Goal: Task Accomplishment & Management: Manage account settings

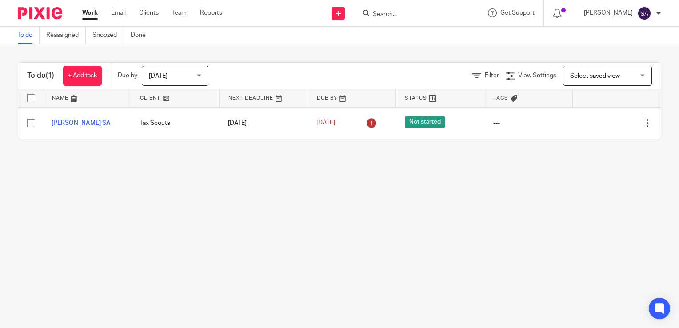
click at [201, 76] on div "Today Today" at bounding box center [175, 76] width 67 height 20
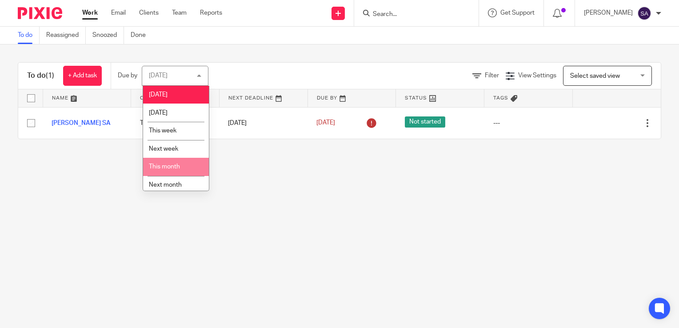
click at [168, 170] on span "This month" at bounding box center [164, 167] width 31 height 6
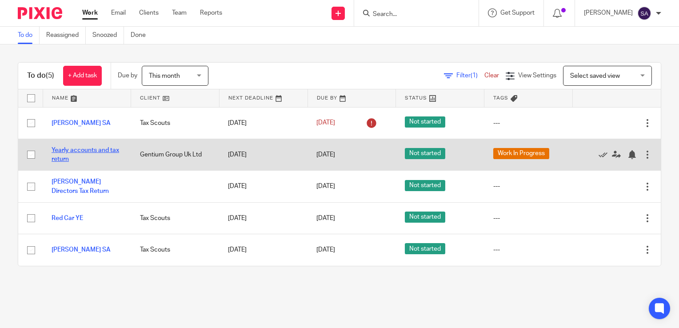
click at [80, 150] on link "Yearly accounts and tax return" at bounding box center [86, 154] width 68 height 15
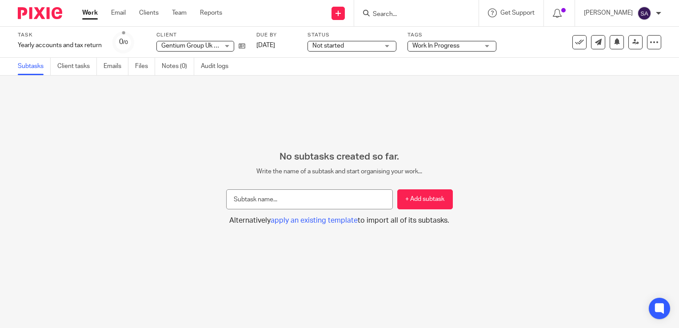
click at [457, 46] on span "Work In Progress" at bounding box center [435, 46] width 47 height 6
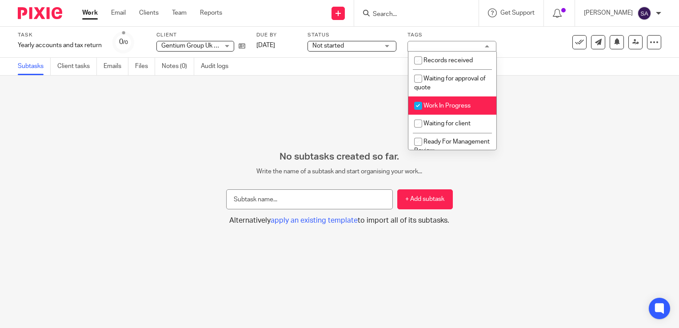
click at [419, 107] on input "checkbox" at bounding box center [418, 105] width 17 height 17
checkbox input "false"
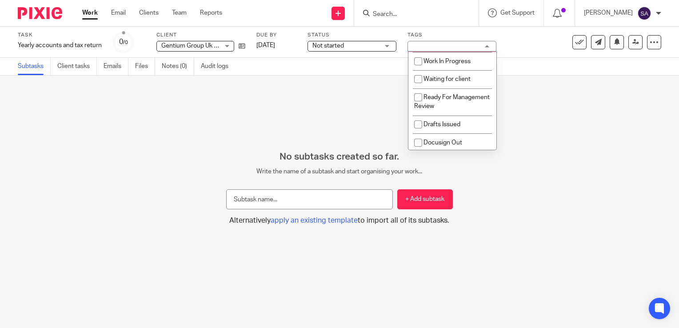
scroll to position [53, 0]
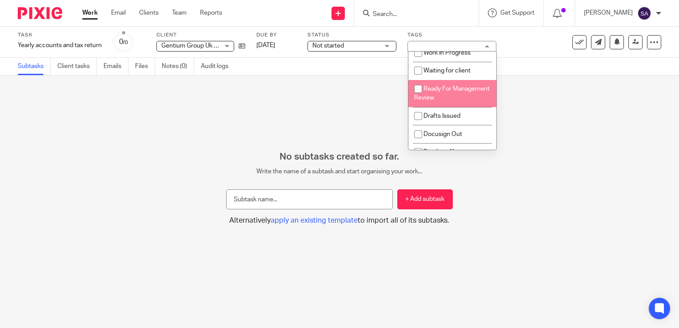
click at [419, 89] on input "checkbox" at bounding box center [418, 88] width 17 height 17
checkbox input "true"
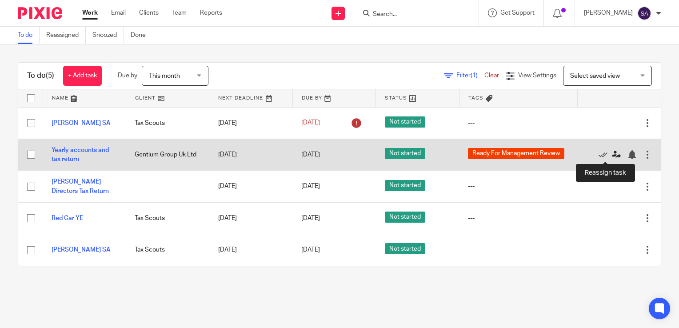
click at [612, 153] on icon at bounding box center [616, 154] width 9 height 9
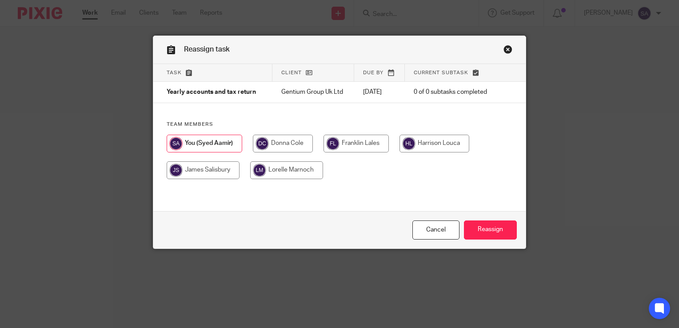
click at [295, 144] on input "radio" at bounding box center [283, 144] width 60 height 18
radio input "true"
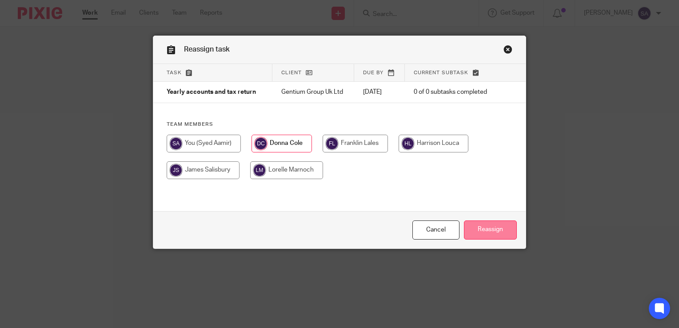
click at [492, 235] on input "Reassign" at bounding box center [490, 229] width 53 height 19
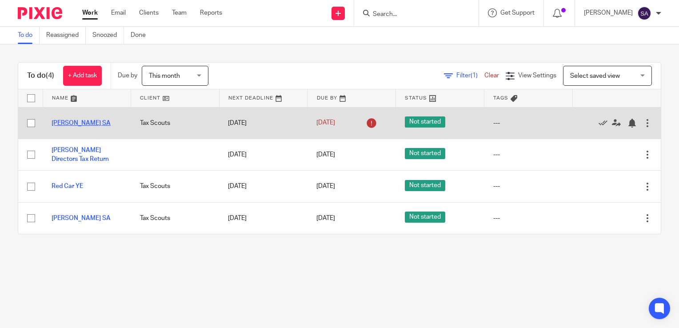
click at [82, 121] on link "[PERSON_NAME] SA" at bounding box center [81, 123] width 59 height 6
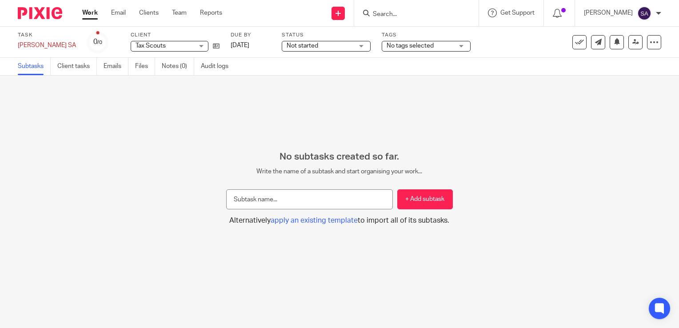
click at [396, 45] on span "No tags selected" at bounding box center [410, 46] width 47 height 6
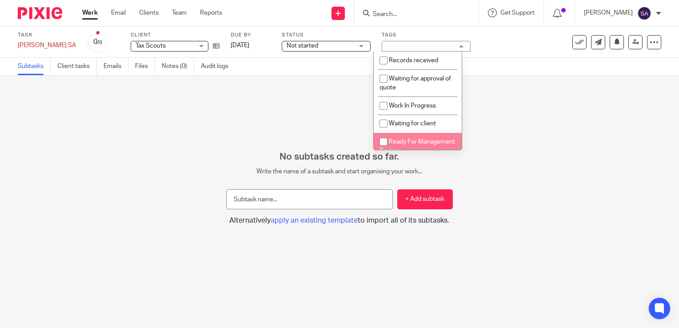
drag, startPoint x: 383, startPoint y: 141, endPoint x: 393, endPoint y: 150, distance: 12.9
click at [382, 143] on input "checkbox" at bounding box center [383, 141] width 17 height 17
checkbox input "true"
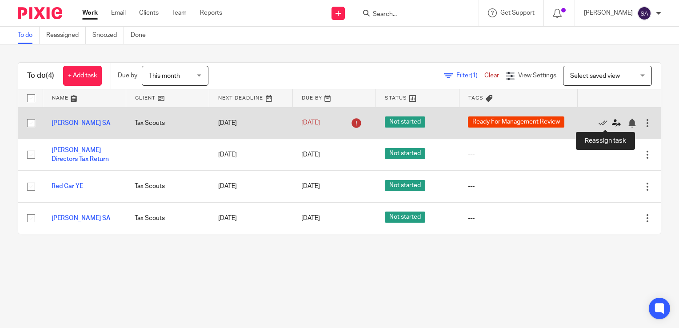
click at [612, 121] on icon at bounding box center [616, 123] width 9 height 9
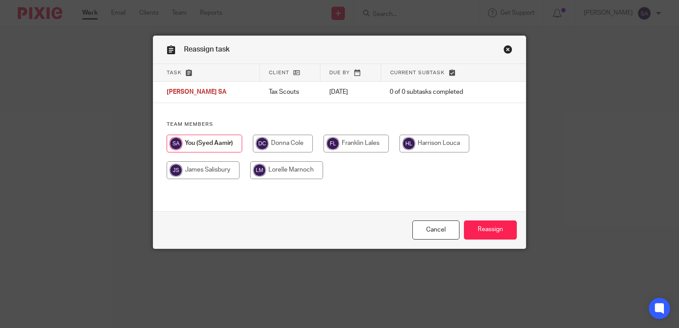
click at [276, 140] on input "radio" at bounding box center [283, 144] width 60 height 18
radio input "true"
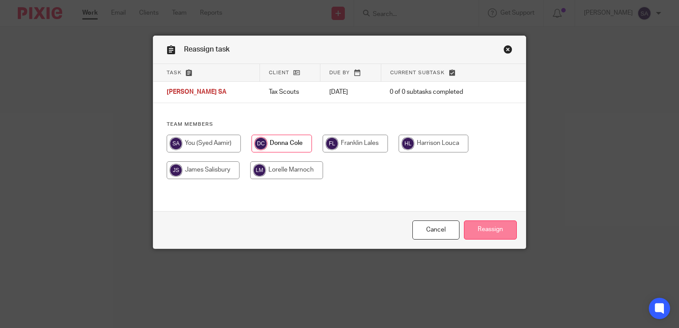
click at [487, 228] on input "Reassign" at bounding box center [490, 229] width 53 height 19
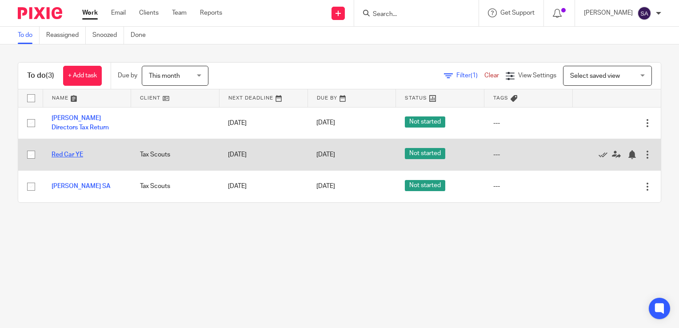
click at [63, 153] on link "Red Car YE" at bounding box center [68, 155] width 32 height 6
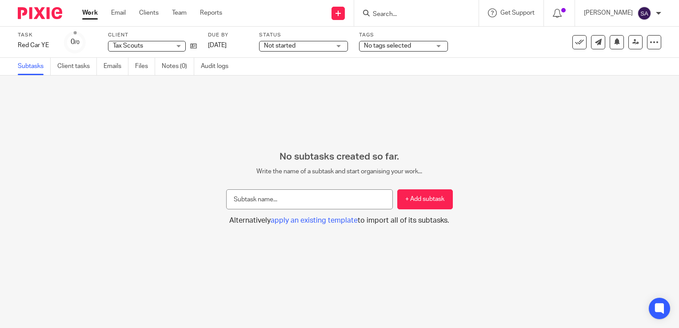
click at [387, 46] on span "No tags selected" at bounding box center [387, 46] width 47 height 6
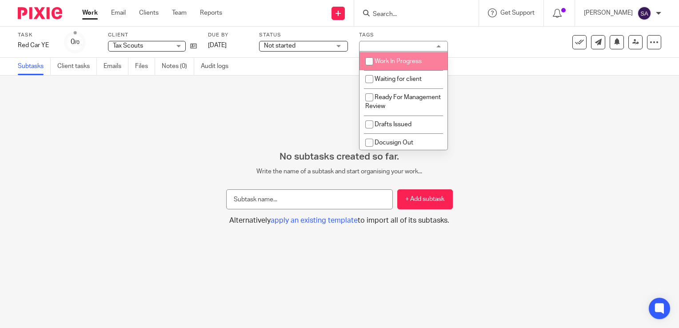
scroll to position [66, 0]
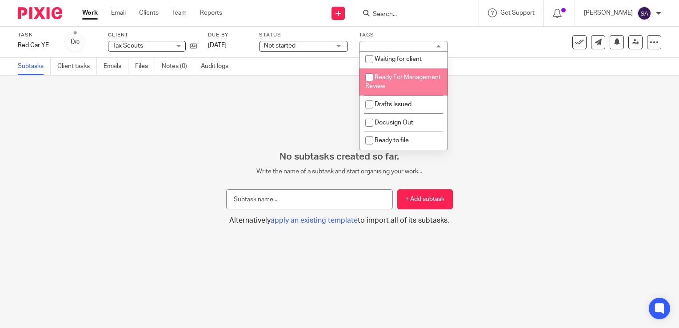
click at [370, 76] on input "checkbox" at bounding box center [369, 77] width 17 height 17
checkbox input "true"
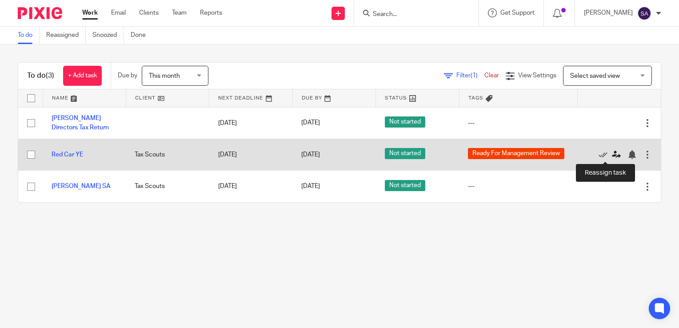
click at [612, 153] on icon at bounding box center [616, 154] width 9 height 9
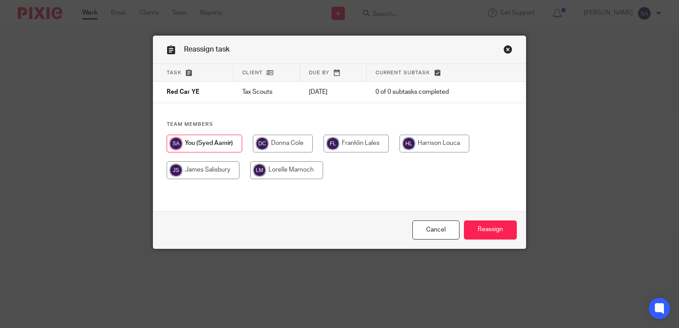
click at [282, 142] on input "radio" at bounding box center [283, 144] width 60 height 18
radio input "true"
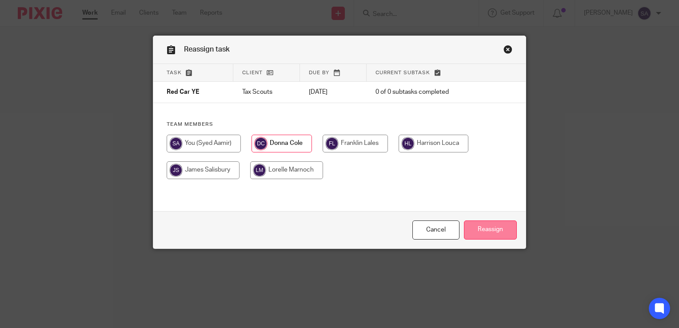
click at [485, 233] on input "Reassign" at bounding box center [490, 229] width 53 height 19
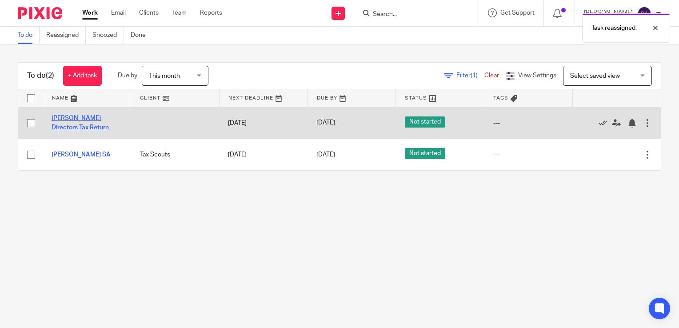
click at [72, 118] on link "Gallant Directors Tax Return" at bounding box center [80, 122] width 57 height 15
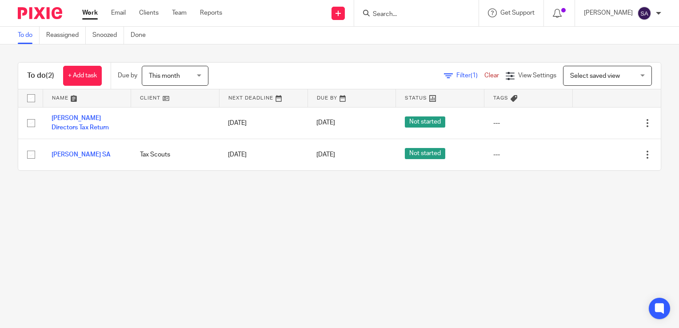
click at [338, 98] on link at bounding box center [352, 98] width 88 height 18
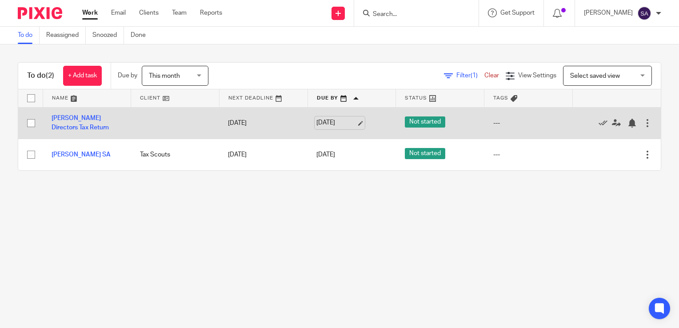
click at [343, 125] on link "[DATE]" at bounding box center [336, 122] width 40 height 9
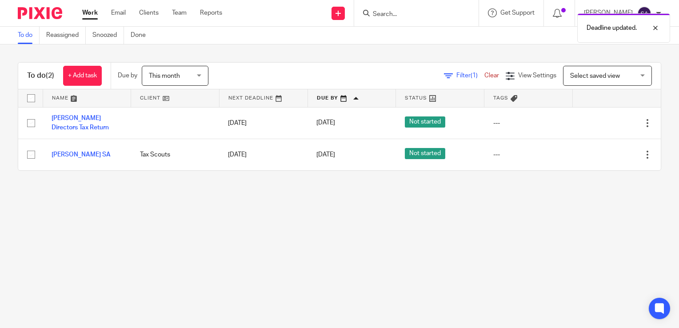
click at [165, 76] on span "This month" at bounding box center [164, 76] width 31 height 6
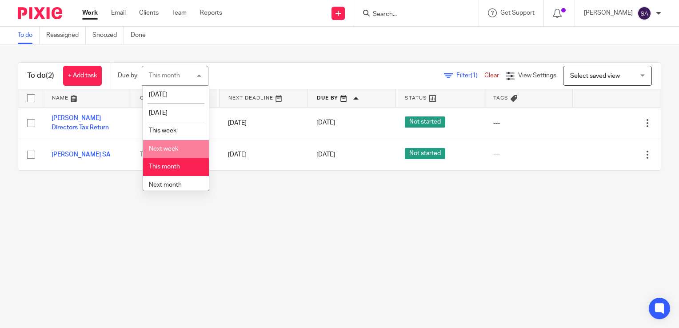
scroll to position [23, 0]
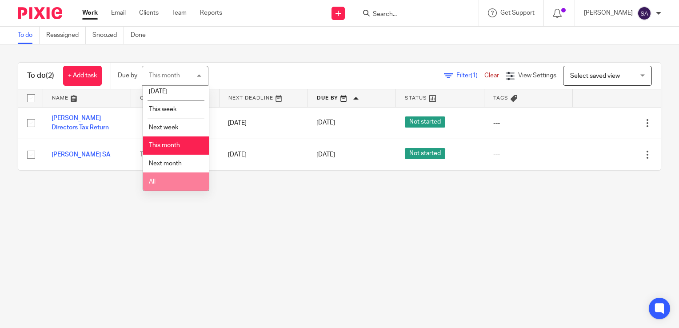
click at [163, 183] on li "All" at bounding box center [176, 181] width 66 height 18
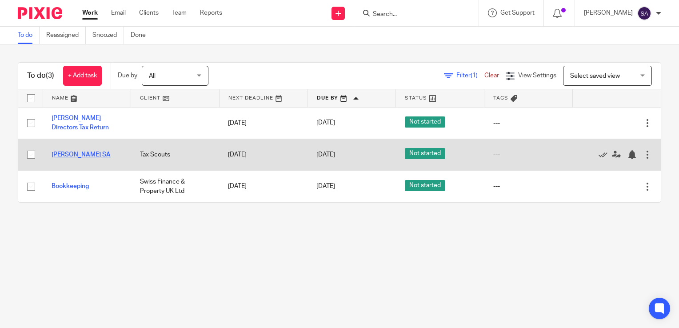
click at [64, 155] on link "[PERSON_NAME] SA" at bounding box center [81, 155] width 59 height 6
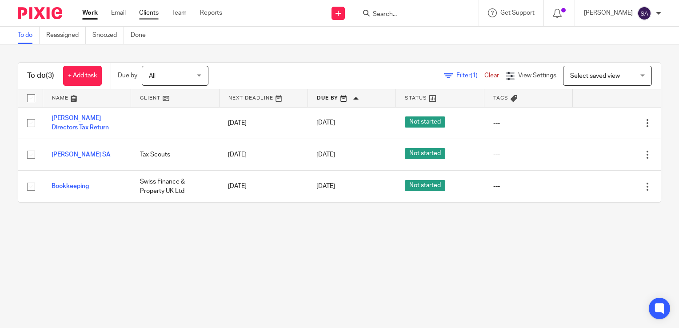
click at [157, 15] on link "Clients" at bounding box center [149, 12] width 20 height 9
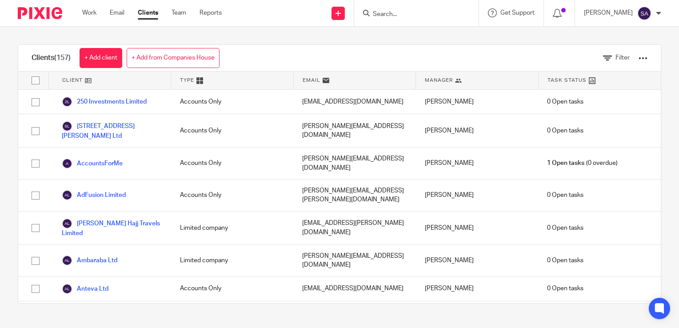
click at [397, 16] on input "Search" at bounding box center [412, 15] width 80 height 8
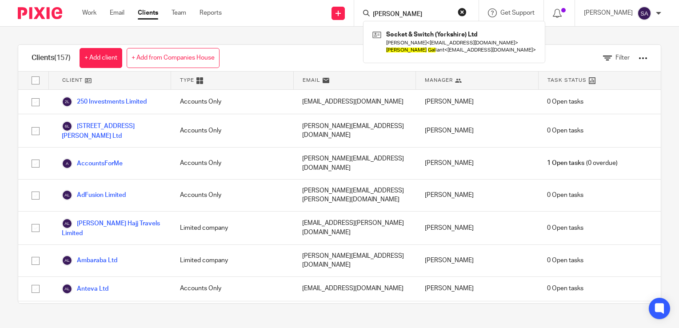
type input "andrew gall"
drag, startPoint x: 433, startPoint y: 12, endPoint x: 275, endPoint y: 26, distance: 157.9
click at [275, 26] on div "Send new email Create task Add client andrew gall Socket & Switch (Yorkshire) L…" at bounding box center [457, 13] width 444 height 26
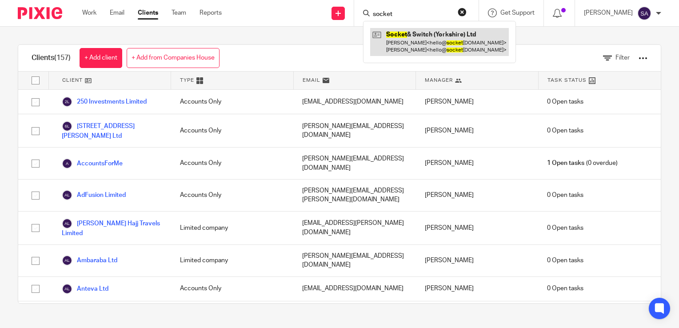
type input "socket"
click at [443, 31] on link at bounding box center [439, 42] width 139 height 28
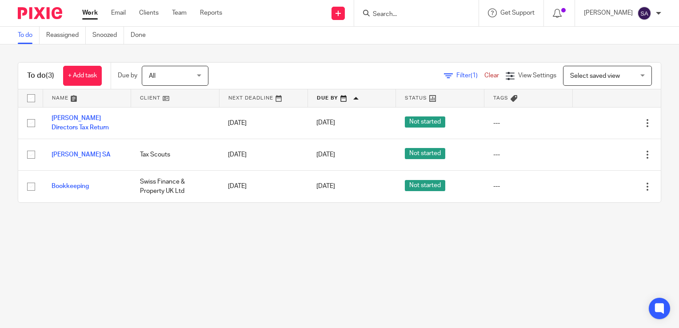
click at [655, 12] on div "[PERSON_NAME]" at bounding box center [622, 13] width 77 height 14
click at [618, 63] on span "Logout" at bounding box center [620, 62] width 20 height 6
